Goal: Check status: Check status

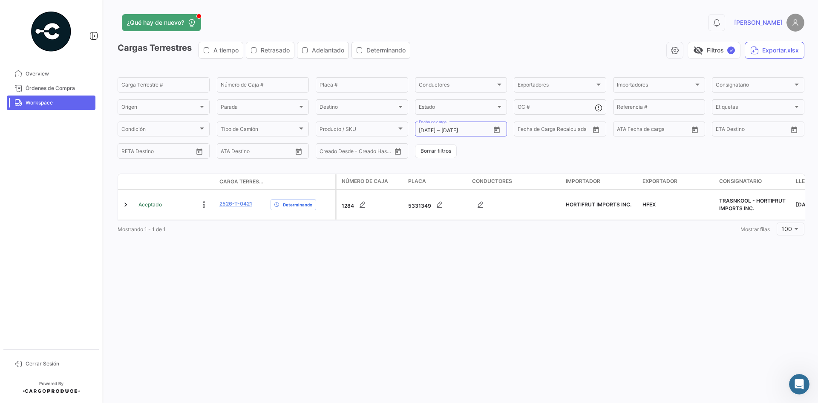
scroll to position [69, 0]
click at [44, 106] on span "Workspace" at bounding box center [59, 103] width 66 height 8
click at [433, 148] on button "Borrar filtros" at bounding box center [436, 151] width 42 height 14
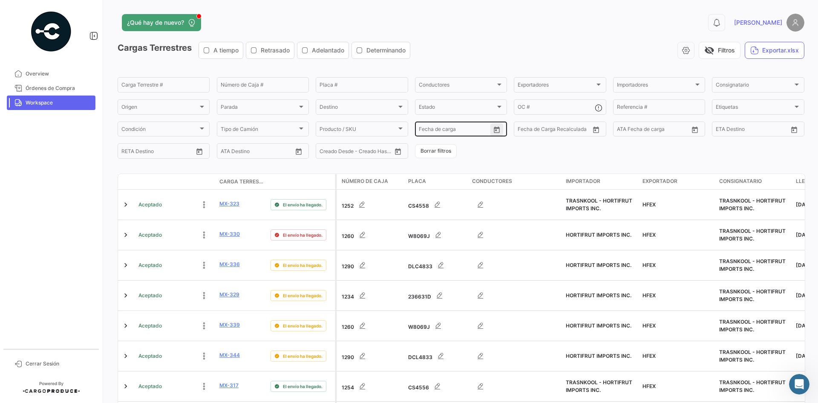
click at [499, 132] on button "Open calendar" at bounding box center [496, 129] width 13 height 13
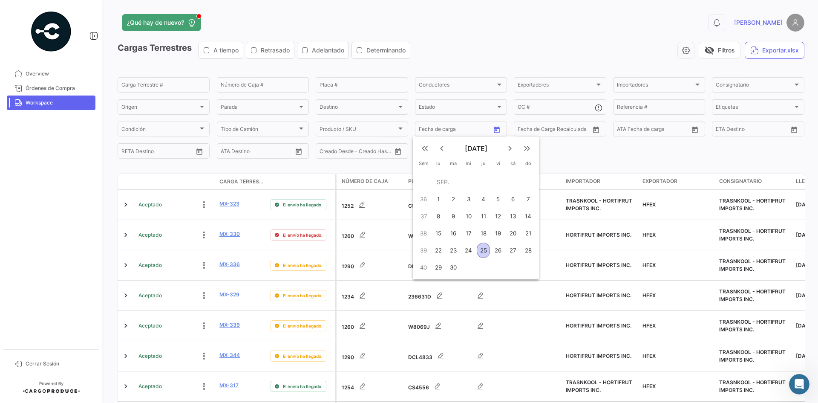
click at [495, 252] on div "26" at bounding box center [498, 249] width 13 height 15
type input "[DATE]"
click at [495, 252] on div "26" at bounding box center [498, 249] width 13 height 15
type input "[DATE]"
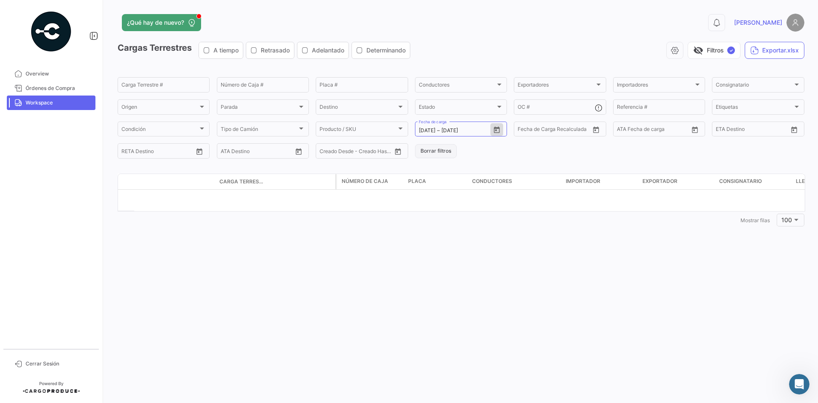
click at [438, 149] on button "Borrar filtros" at bounding box center [436, 151] width 42 height 14
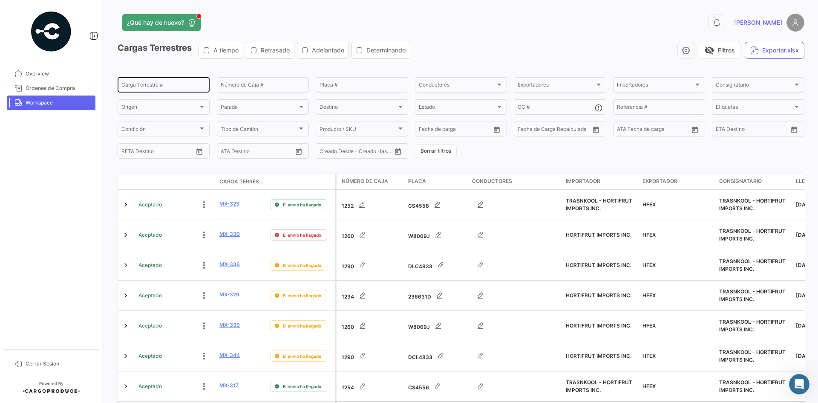
click at [170, 79] on div "Carga Terrestre #" at bounding box center [163, 84] width 84 height 17
click at [170, 85] on input "Carga Terrestre #" at bounding box center [163, 86] width 84 height 6
paste input "2526-T-0406"
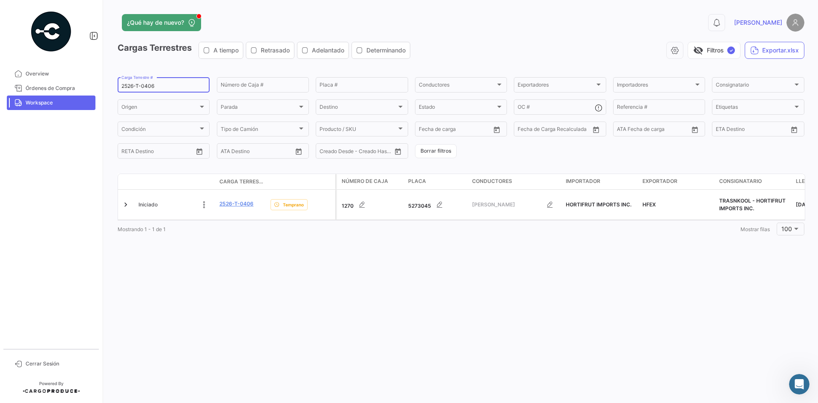
type input "2526-T-0406"
